Goal: Understand process/instructions

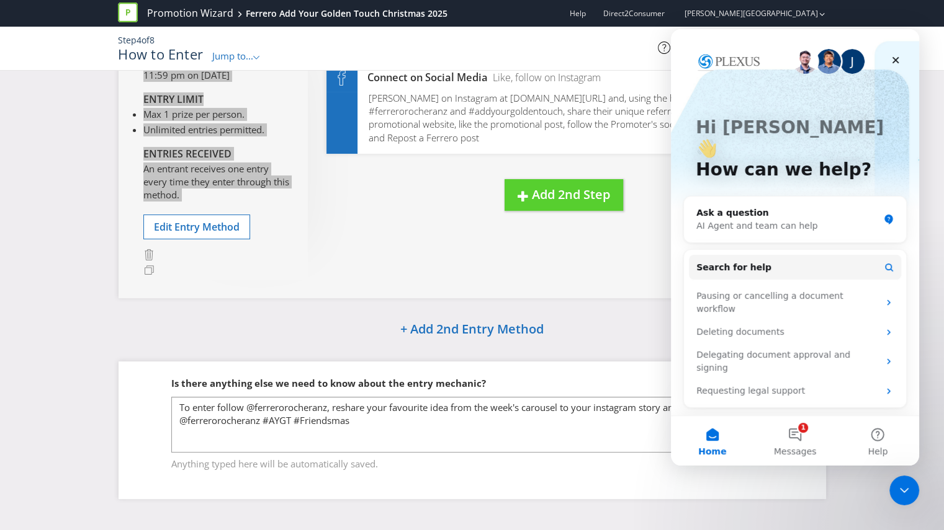
scroll to position [135, 0]
click at [894, 57] on icon "Close" at bounding box center [895, 60] width 10 height 10
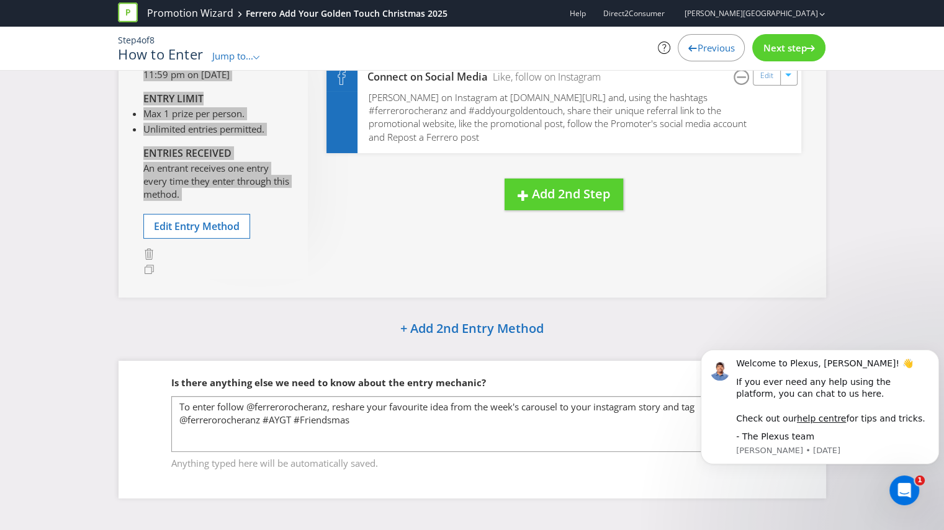
scroll to position [0, 0]
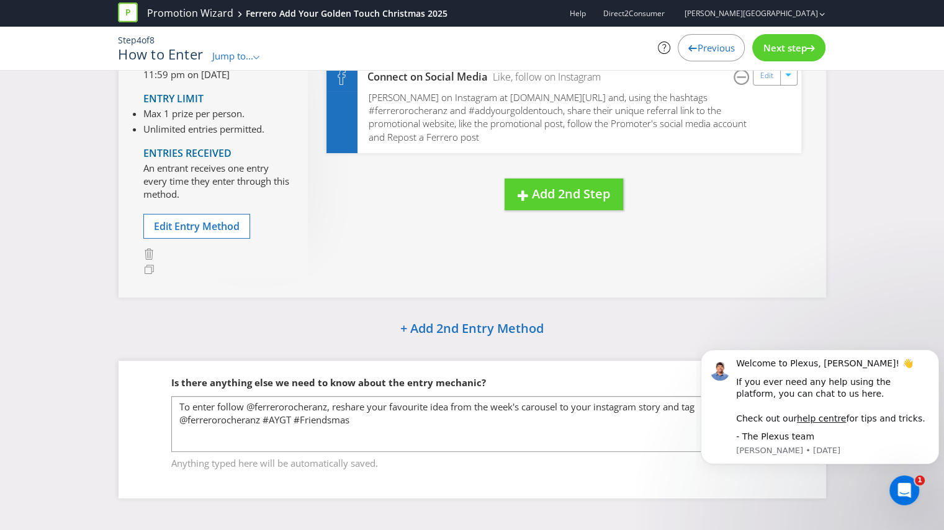
click at [767, 49] on span "Next step" at bounding box center [783, 48] width 43 height 12
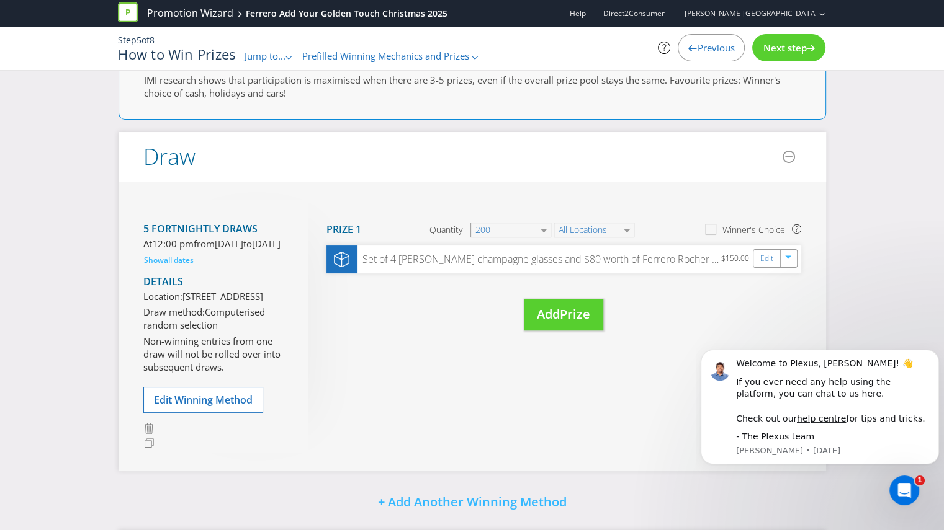
click at [793, 37] on div "Next step" at bounding box center [788, 47] width 73 height 27
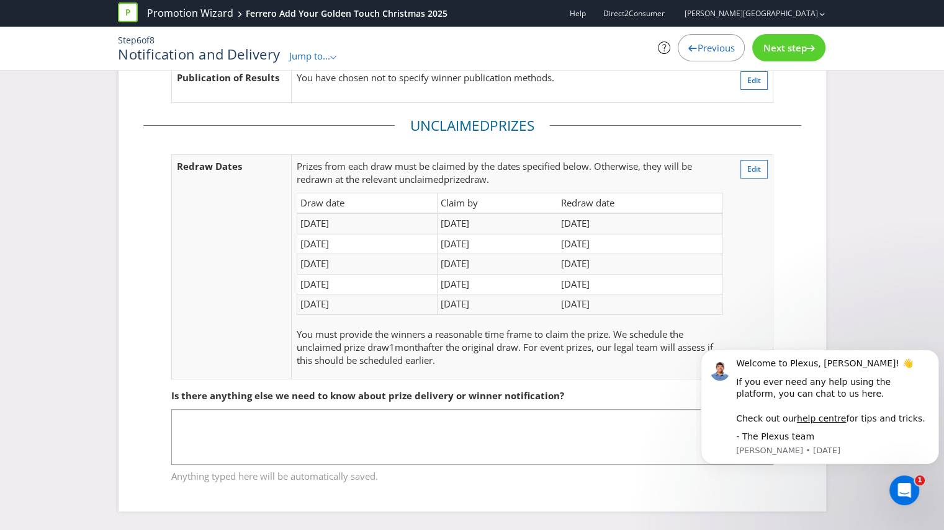
scroll to position [127, 0]
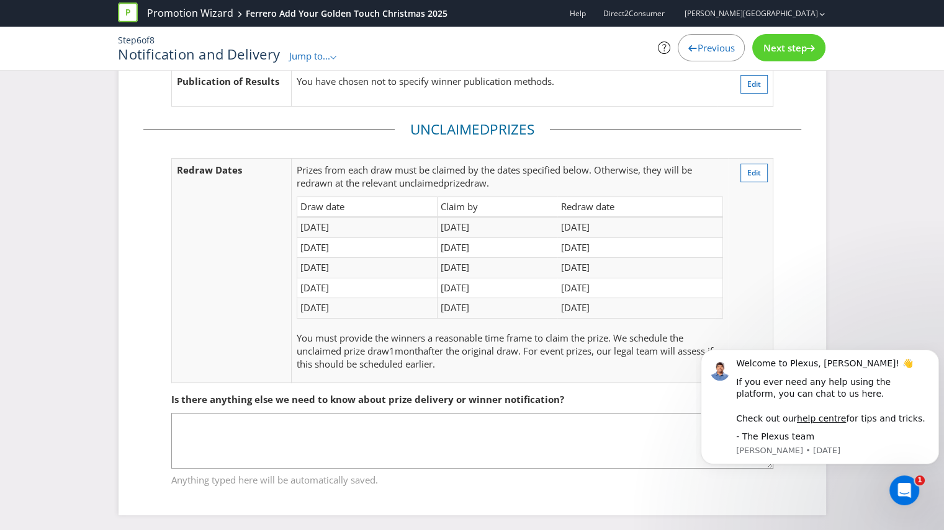
click at [793, 46] on span "Next step" at bounding box center [783, 48] width 43 height 12
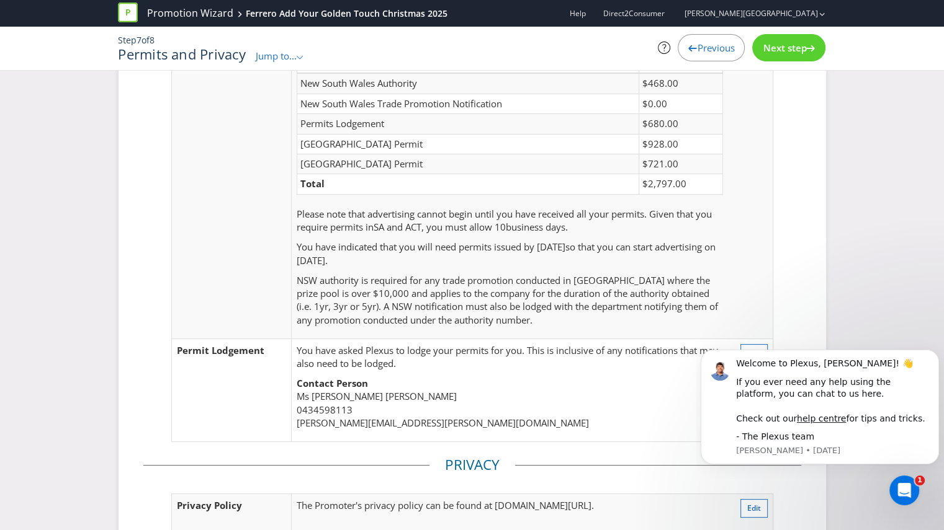
scroll to position [135, 0]
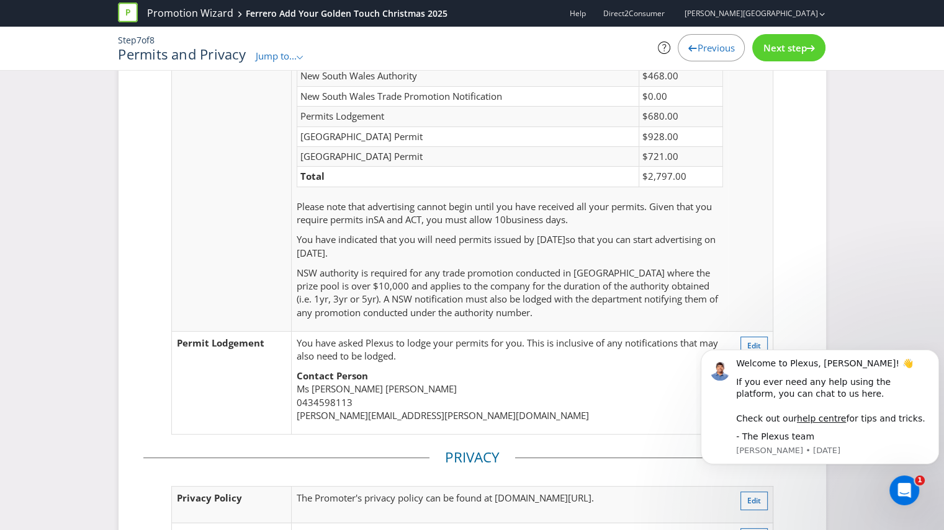
click at [697, 47] on span "Previous" at bounding box center [715, 48] width 37 height 12
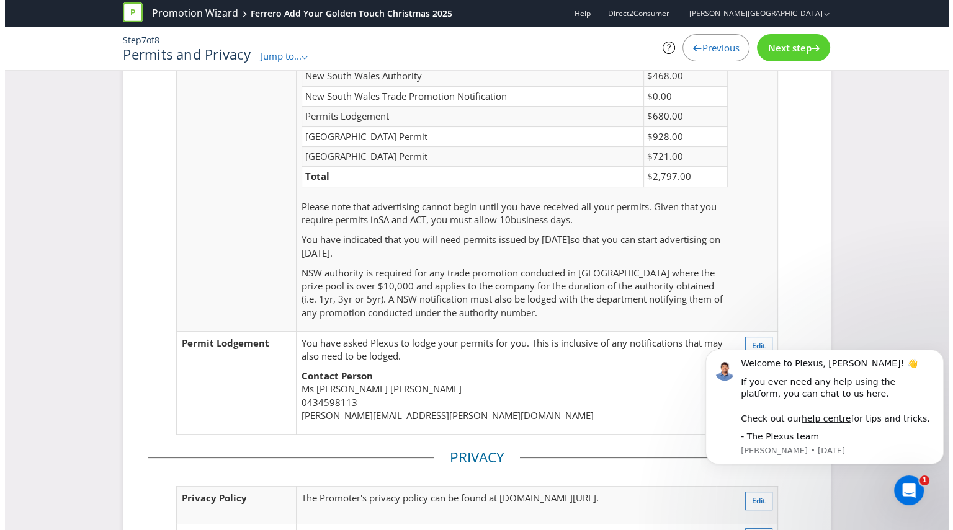
scroll to position [127, 0]
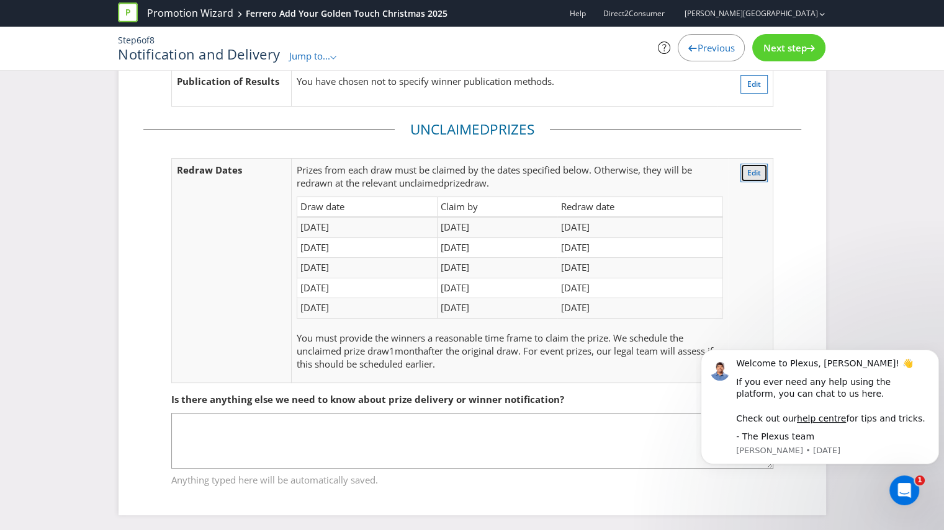
click at [749, 170] on span "Edit" at bounding box center [754, 173] width 14 height 11
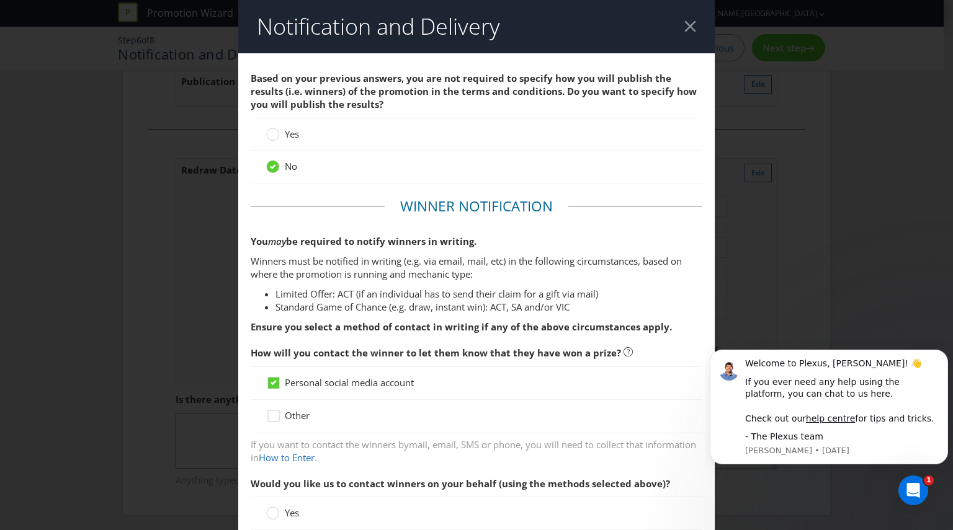
click at [689, 29] on header "Notification and Delivery" at bounding box center [476, 26] width 476 height 53
click at [684, 24] on div at bounding box center [690, 26] width 12 height 12
